Goal: Navigation & Orientation: Find specific page/section

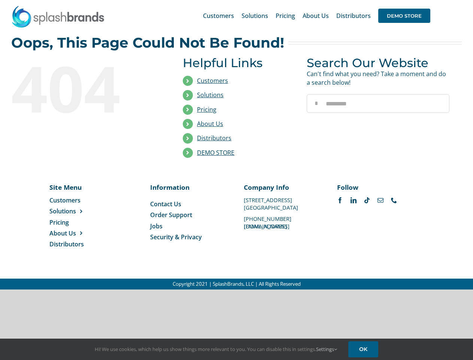
click at [237, 145] on li "Distributors" at bounding box center [239, 138] width 113 height 14
click at [428, 0] on div "Search for: * Customers Solutions Stores New Hire Kits Manufacturing Store Mark…" at bounding box center [236, 15] width 451 height 31
click at [404, 16] on span "DEMO STORE" at bounding box center [405, 16] width 52 height 14
click at [216, 153] on link "DEMO STORE" at bounding box center [215, 152] width 37 height 8
click at [75, 211] on span "Solutions" at bounding box center [62, 211] width 27 height 8
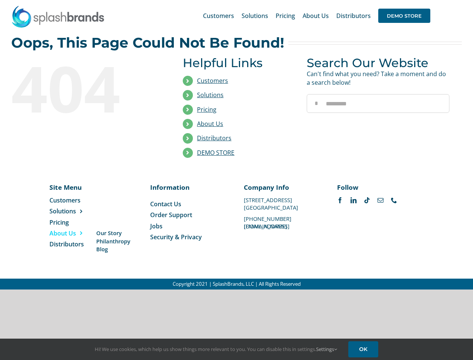
click at [75, 233] on span "About Us" at bounding box center [62, 233] width 27 height 8
click at [327, 349] on link "Settings" at bounding box center [326, 349] width 21 height 7
